Goal: Ask a question

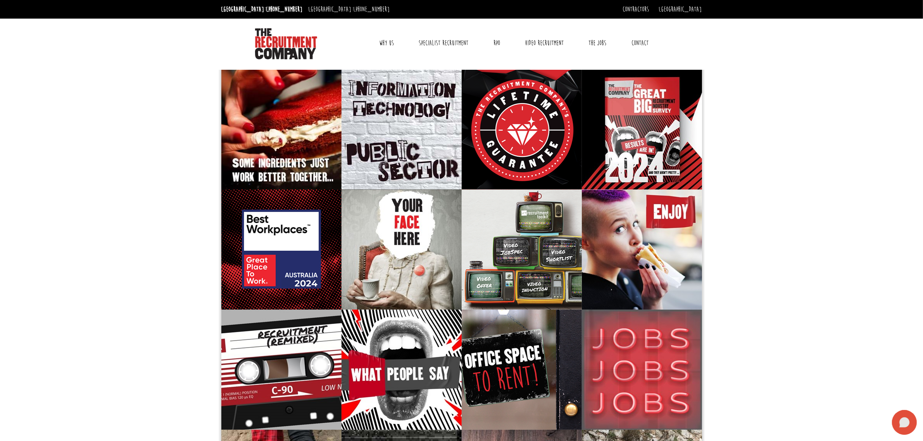
click at [903, 417] on icon at bounding box center [904, 422] width 25 height 25
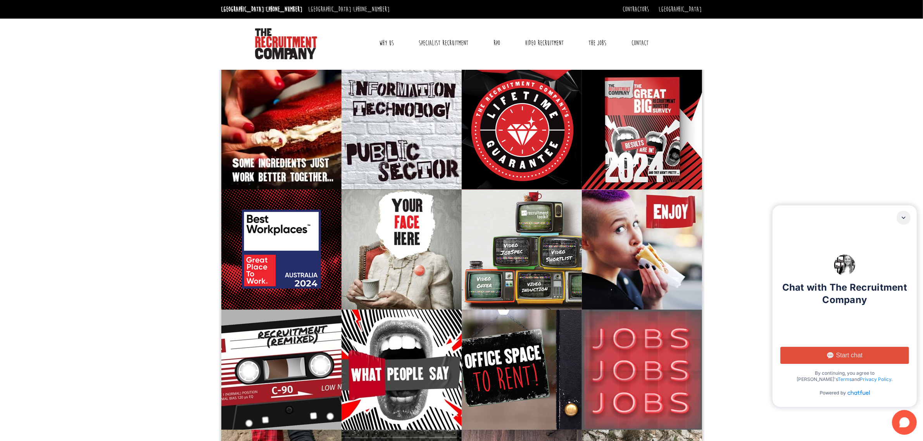
click at [844, 350] on button "Start chat" at bounding box center [844, 355] width 129 height 17
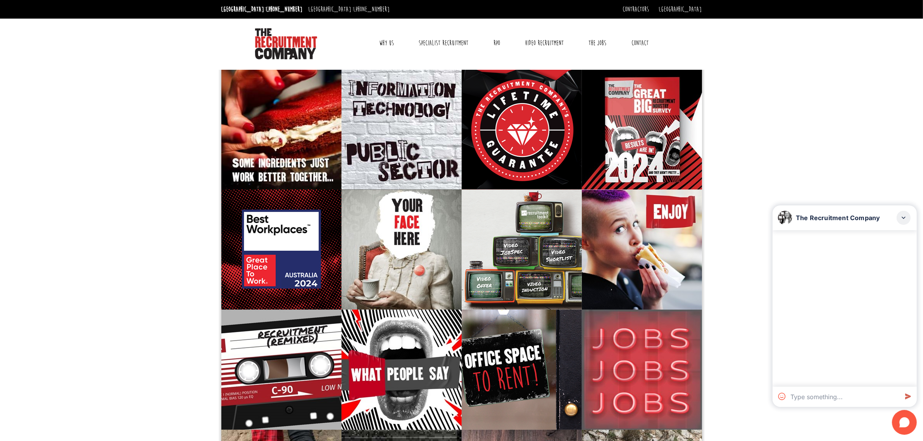
click at [807, 396] on textarea at bounding box center [842, 397] width 111 height 20
type textarea "Dear, The Recruitment Company, I hope this message finds you well. My name is […"
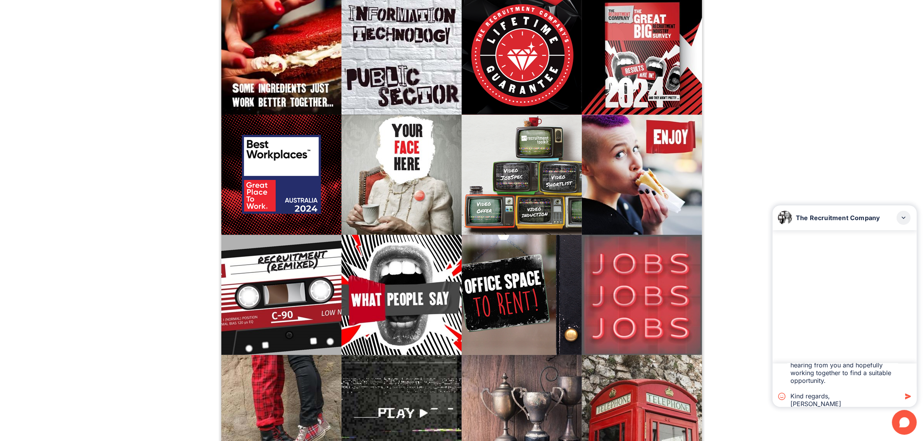
scroll to position [194, 0]
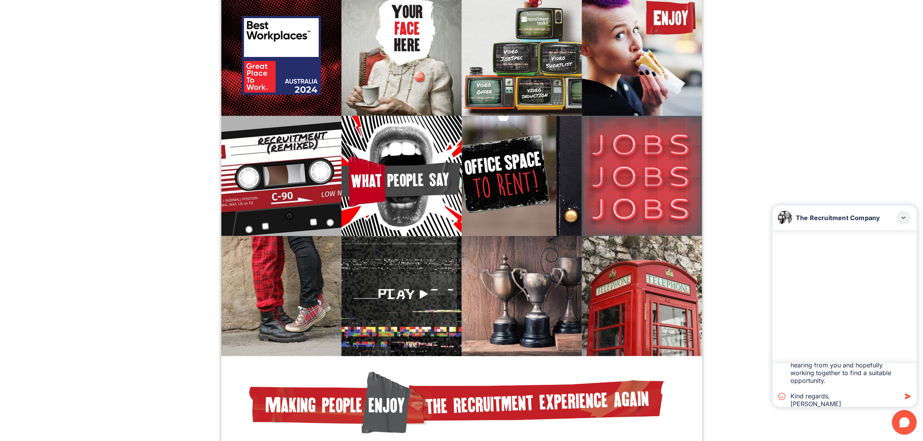
click at [910, 398] on icon at bounding box center [907, 396] width 14 height 14
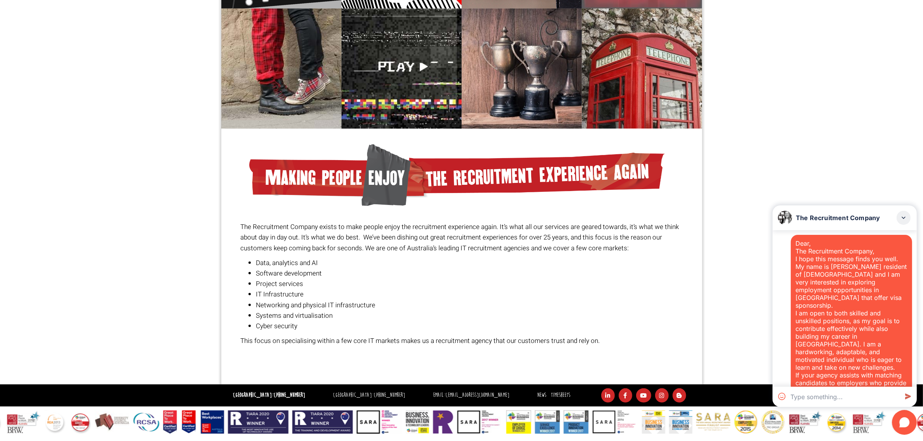
scroll to position [110, 0]
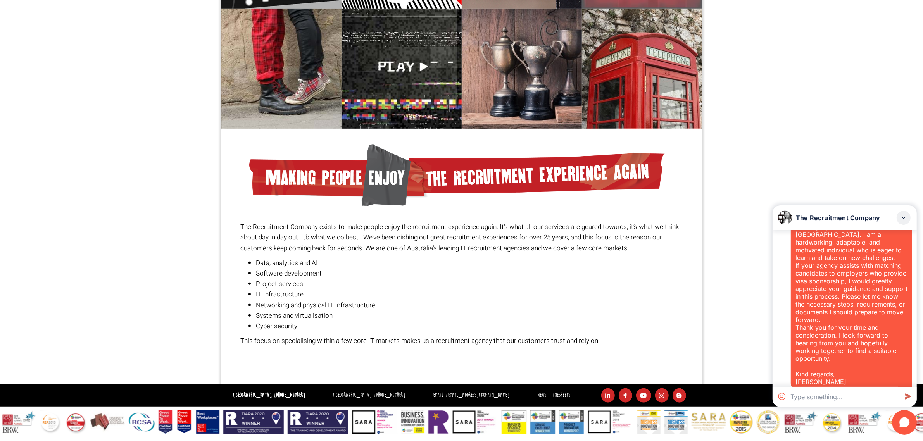
click at [842, 394] on textarea at bounding box center [842, 397] width 111 height 20
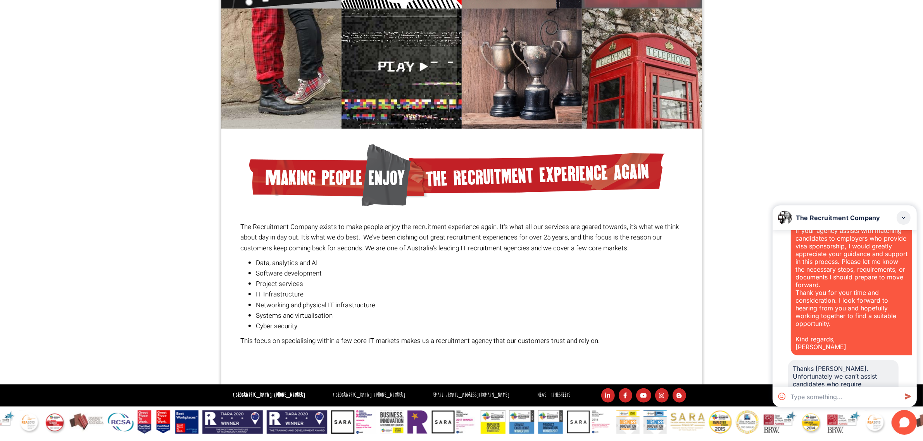
scroll to position [178, 0]
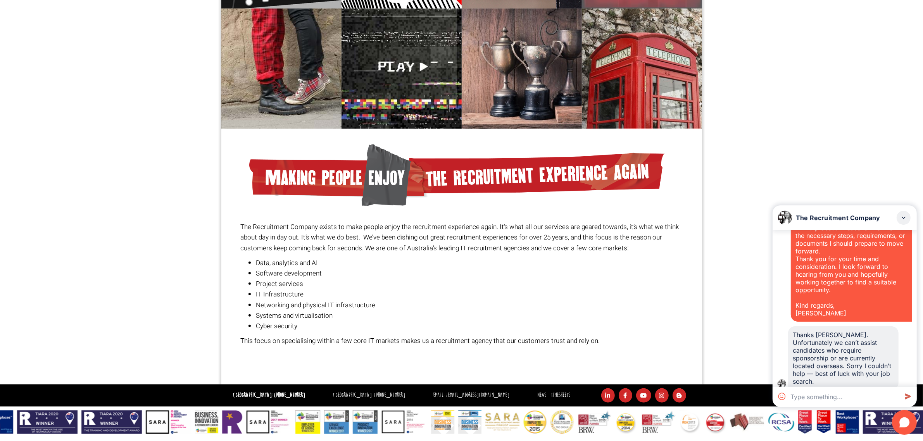
drag, startPoint x: 861, startPoint y: 376, endPoint x: 787, endPoint y: 326, distance: 90.0
click at [787, 326] on div "Thanks [PERSON_NAME]. Unfortunately we can’t assist candidates who require spon…" at bounding box center [844, 358] width 135 height 64
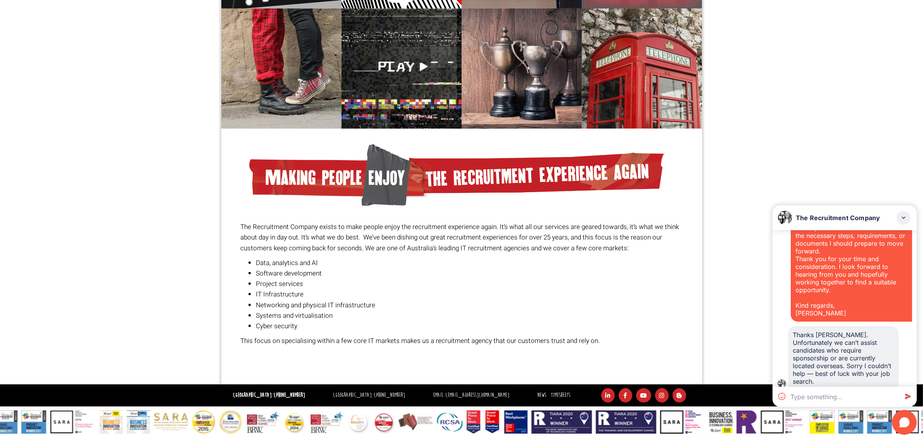
click at [849, 400] on textarea at bounding box center [842, 397] width 111 height 20
paste textarea "Hi, I would ne interested in any Technical\Professional service roles you may h…"
type textarea "Hi, I would ne interested in any Technical\Professional service roles you may h…"
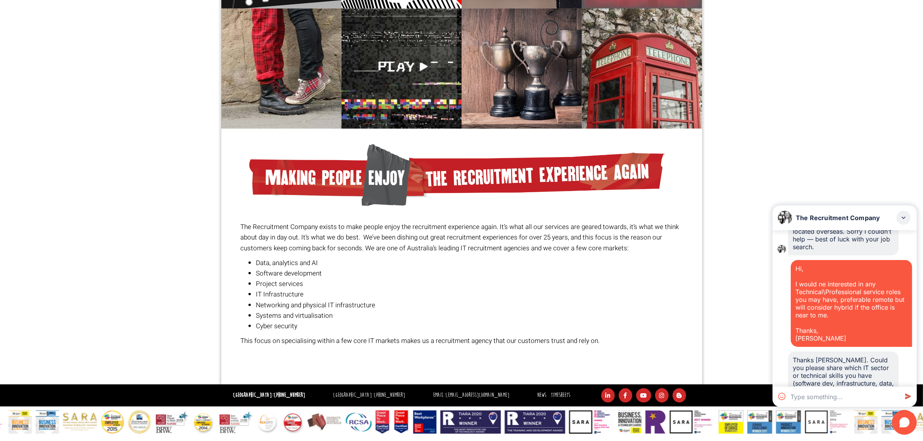
scroll to position [330, 0]
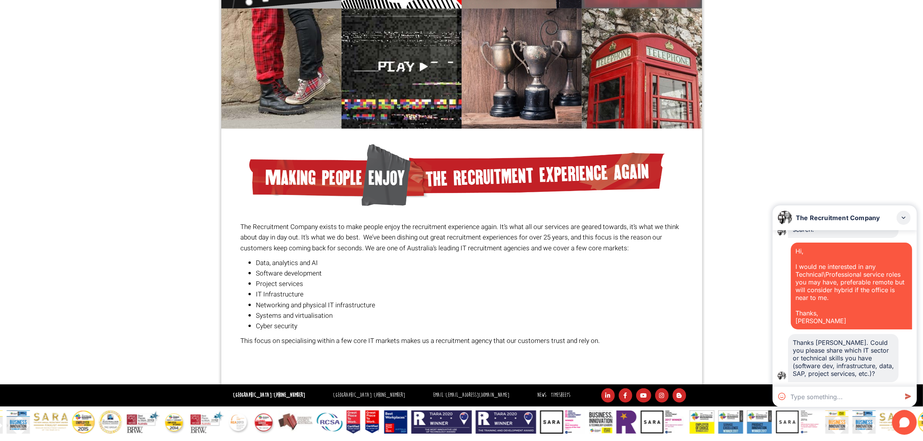
drag, startPoint x: 823, startPoint y: 375, endPoint x: 791, endPoint y: 334, distance: 51.4
click at [791, 334] on div "Thanks [PERSON_NAME]. Could you please share which IT sector or technical skill…" at bounding box center [843, 358] width 110 height 48
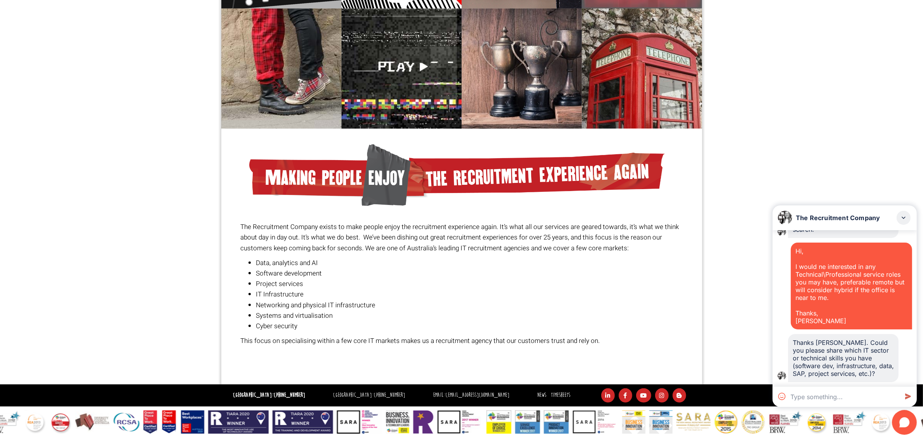
click at [848, 392] on textarea at bounding box center [842, 397] width 111 height 20
paste textarea "I am reaching out to share my professional background and explore opportunities…"
type textarea "I am reaching out to share my professional background and explore opportunities…"
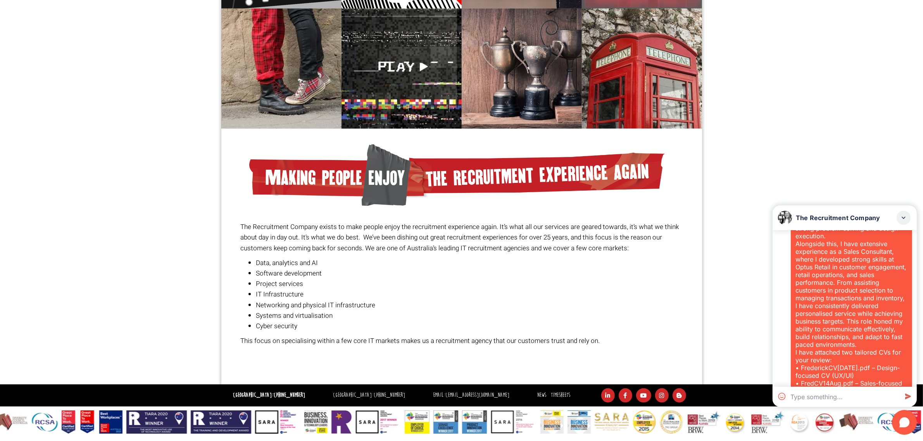
scroll to position [846, 0]
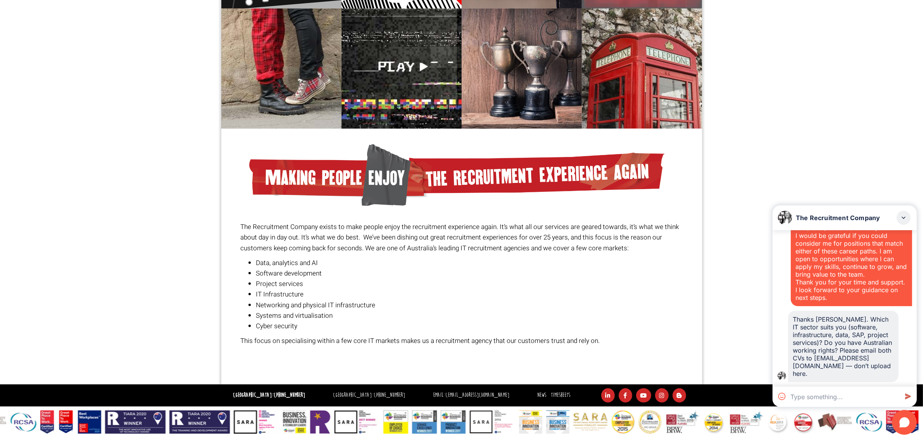
drag, startPoint x: 876, startPoint y: 375, endPoint x: 791, endPoint y: 321, distance: 100.7
click at [791, 321] on div "Thanks [PERSON_NAME]. Which IT sector suits you (software, infrastructure, data…" at bounding box center [843, 346] width 110 height 71
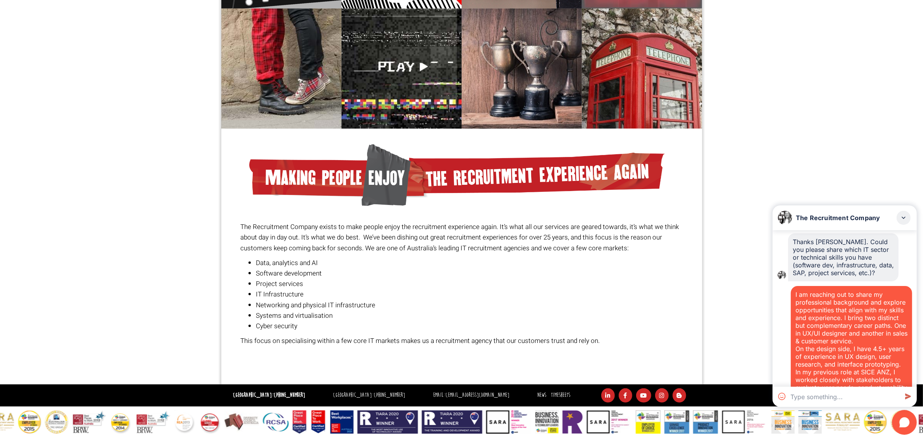
scroll to position [405, 0]
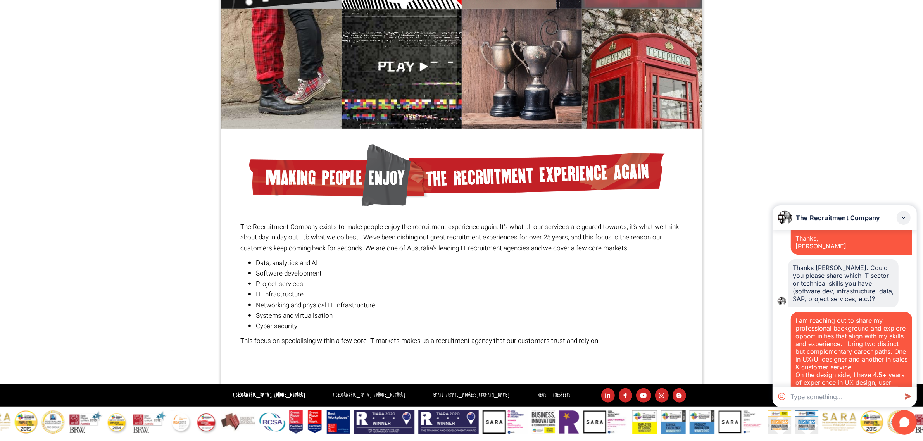
drag, startPoint x: 871, startPoint y: 303, endPoint x: 787, endPoint y: 319, distance: 84.9
